Goal: Find specific page/section: Find specific page/section

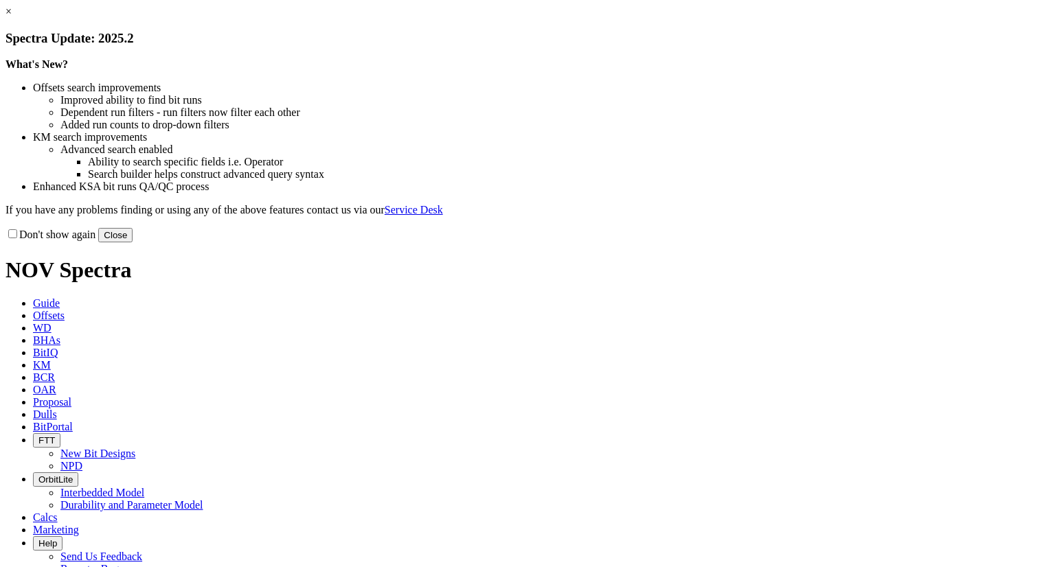
click at [12, 17] on link "×" at bounding box center [8, 11] width 6 height 12
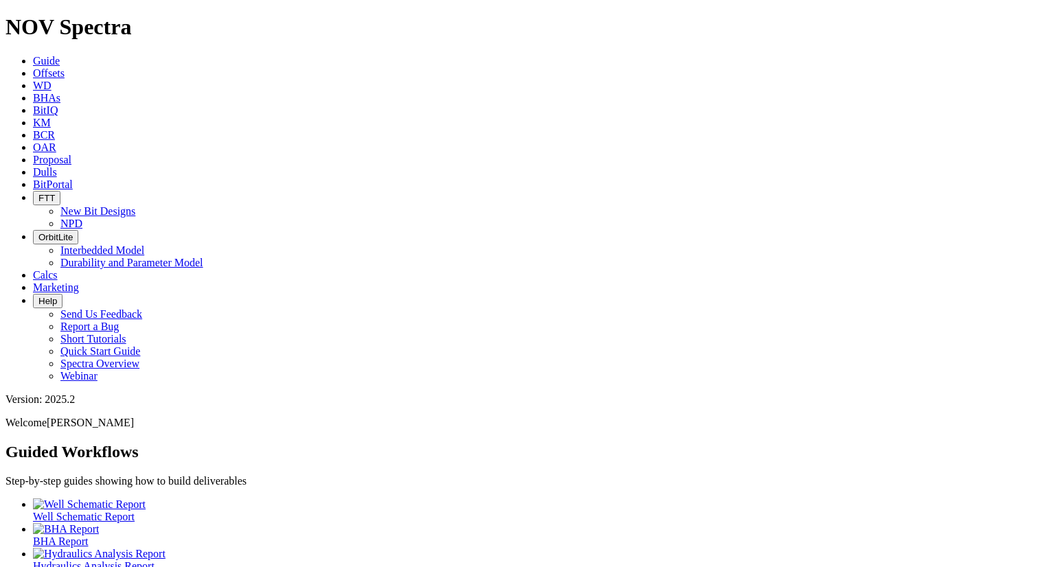
click at [57, 166] on link "Dulls" at bounding box center [45, 172] width 24 height 12
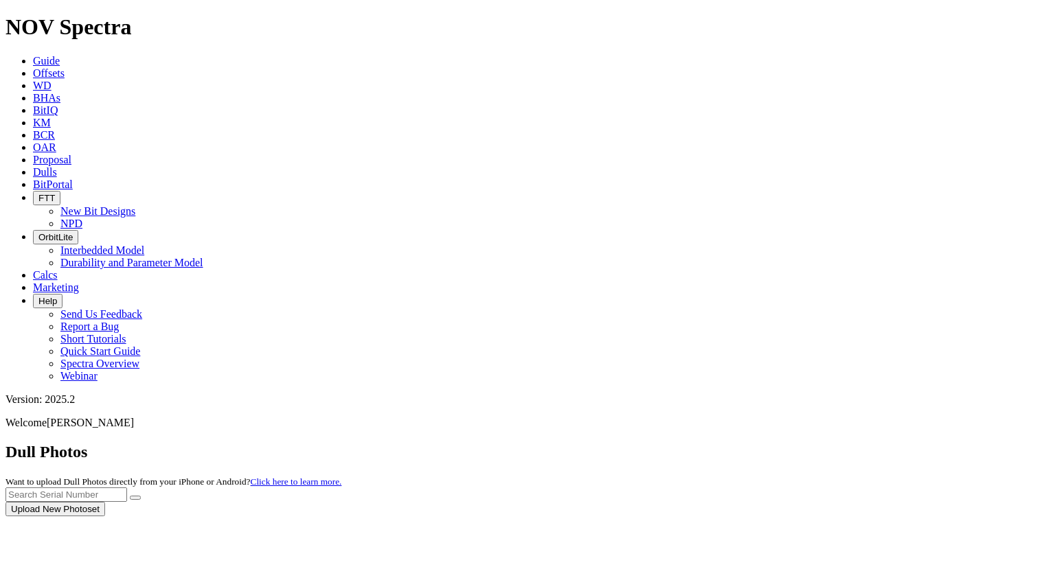
click at [758, 517] on div at bounding box center [527, 517] width 1044 height 0
click at [127, 488] on input "text" at bounding box center [66, 495] width 122 height 14
type input "a296425"
click at [141, 496] on button "submit" at bounding box center [135, 498] width 11 height 4
